Goal: Register for event/course

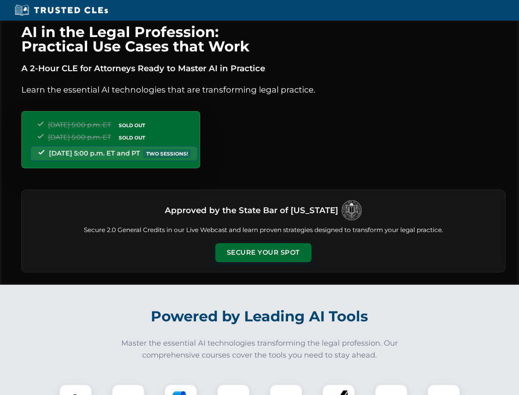
click at [263, 252] on button "Secure Your Spot" at bounding box center [263, 252] width 96 height 19
click at [76, 389] on img at bounding box center [76, 400] width 24 height 24
click at [128, 389] on div at bounding box center [128, 400] width 33 height 33
